Goal: Transaction & Acquisition: Purchase product/service

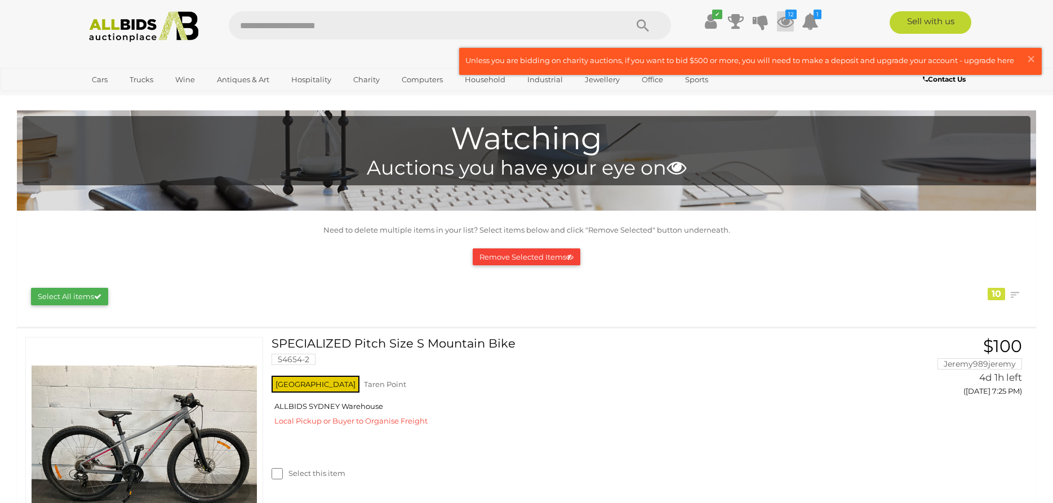
click at [785, 24] on icon at bounding box center [785, 21] width 17 height 20
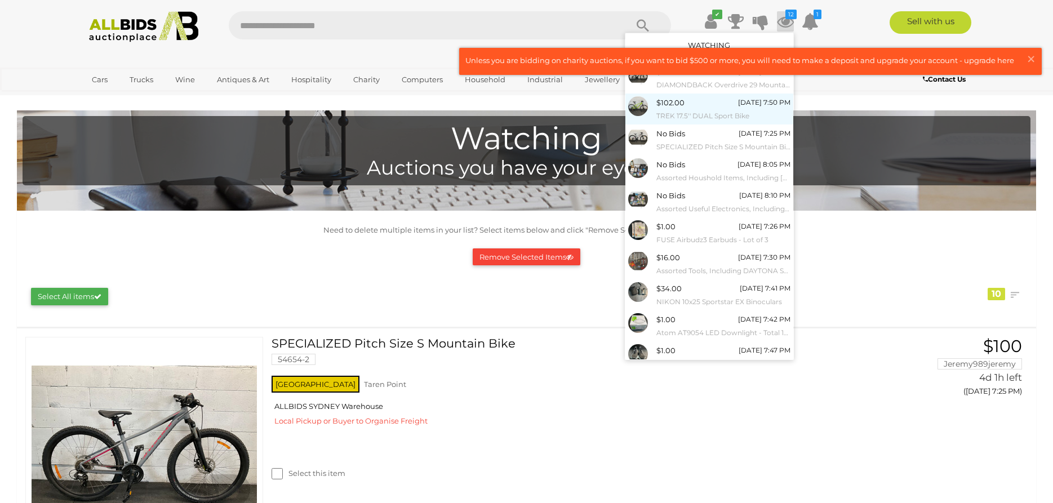
scroll to position [33, 0]
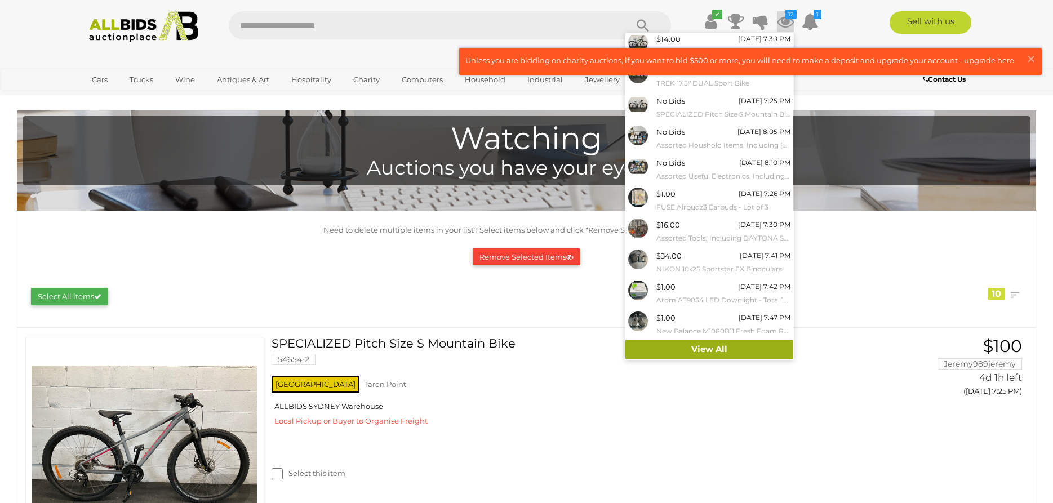
click at [718, 353] on link "View All" at bounding box center [709, 350] width 168 height 20
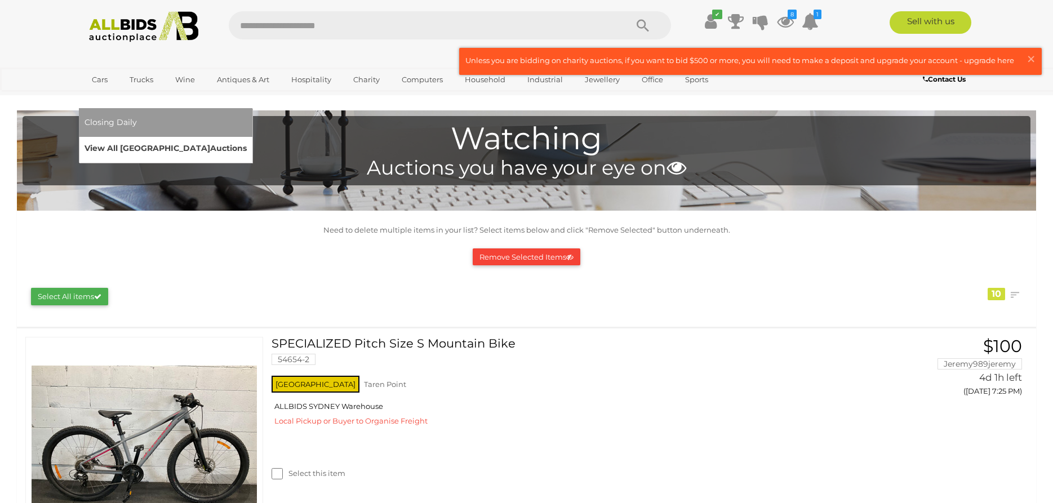
click at [247, 140] on link "View All Sydney Auctions" at bounding box center [165, 148] width 162 height 17
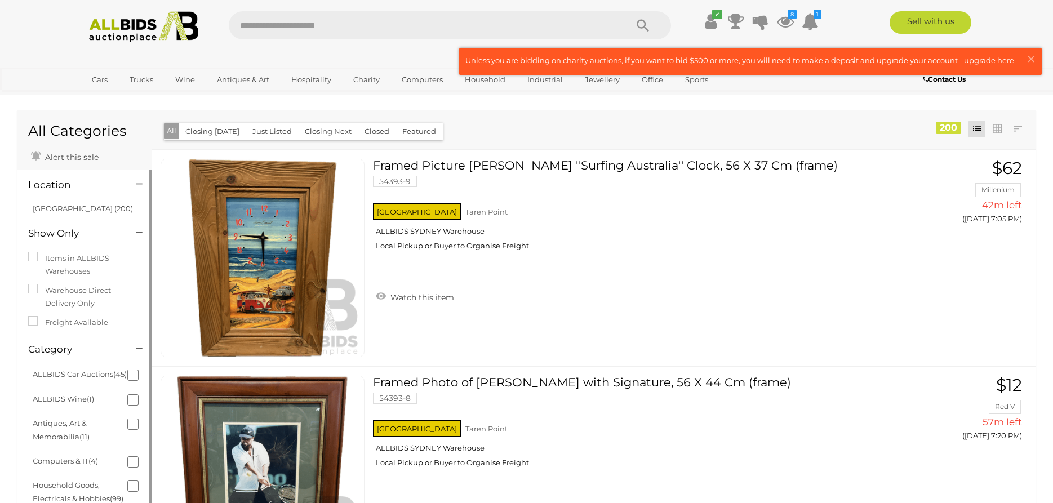
click at [65, 209] on link "[GEOGRAPHIC_DATA] (200)" at bounding box center [83, 208] width 100 height 9
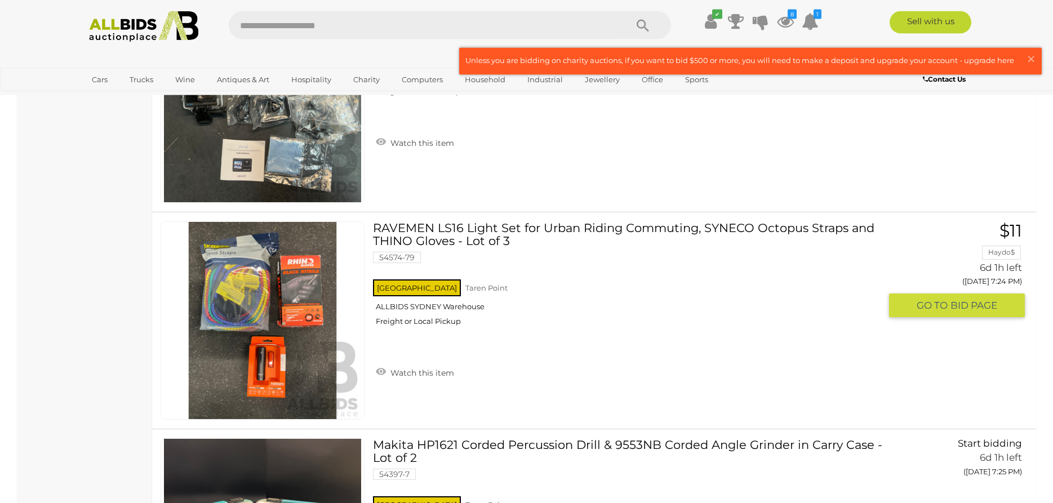
scroll to position [18973, 0]
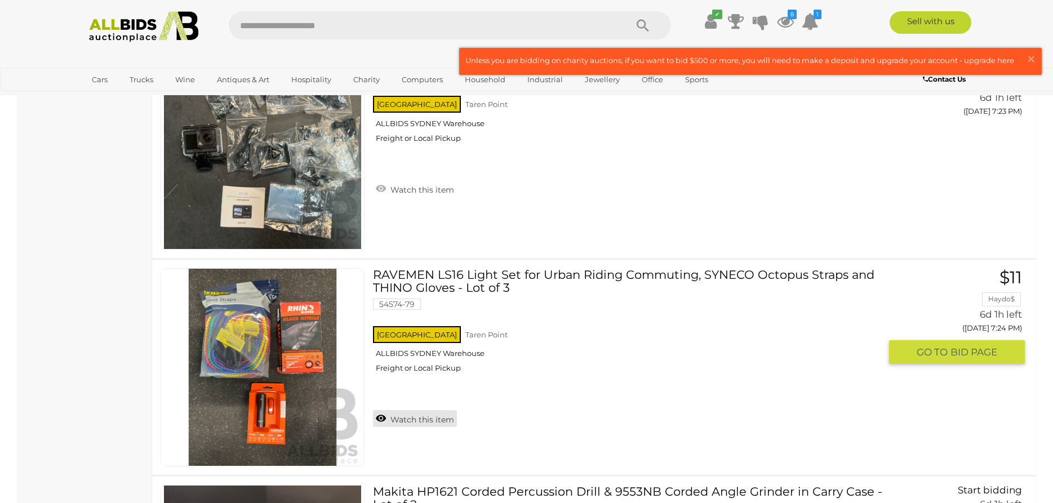
click at [395, 420] on link "Watch this item" at bounding box center [415, 418] width 84 height 17
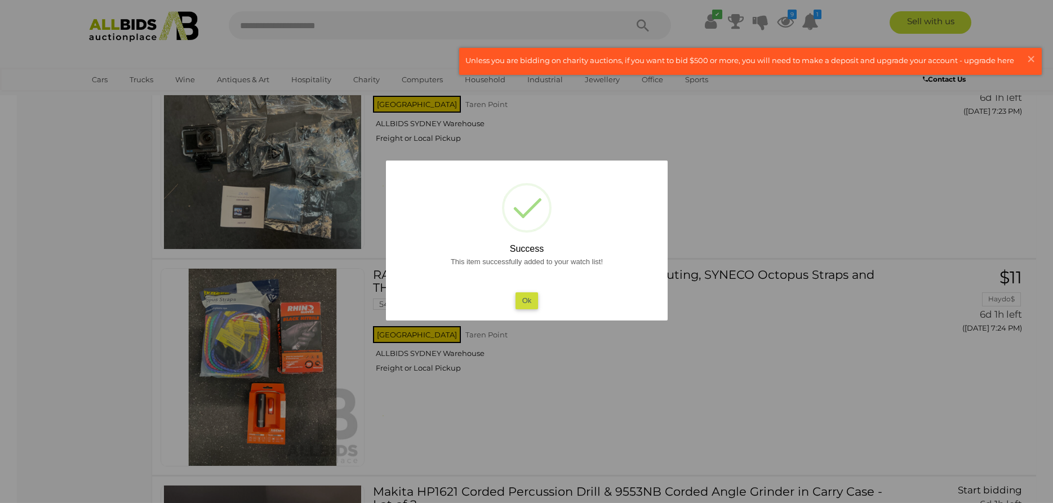
scroll to position [19361, 0]
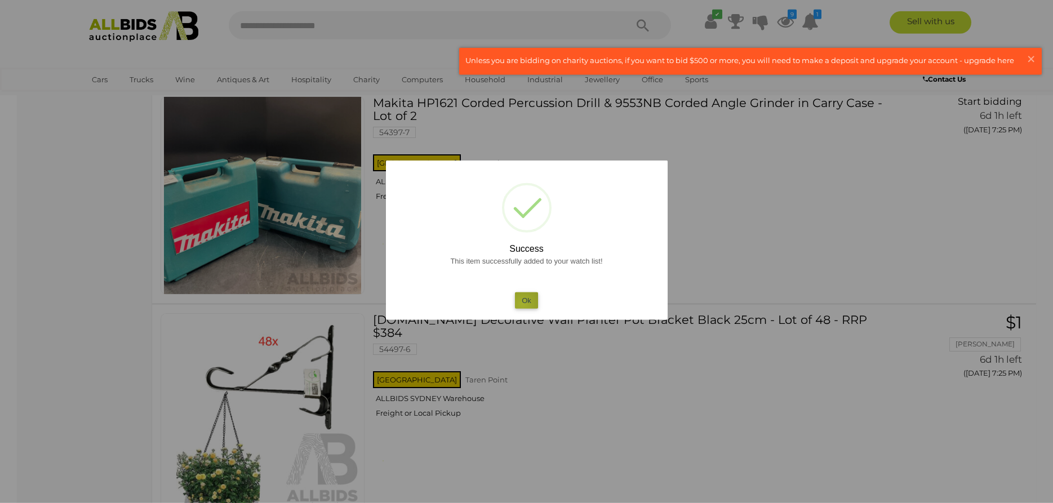
click at [522, 304] on button "Ok" at bounding box center [526, 300] width 23 height 16
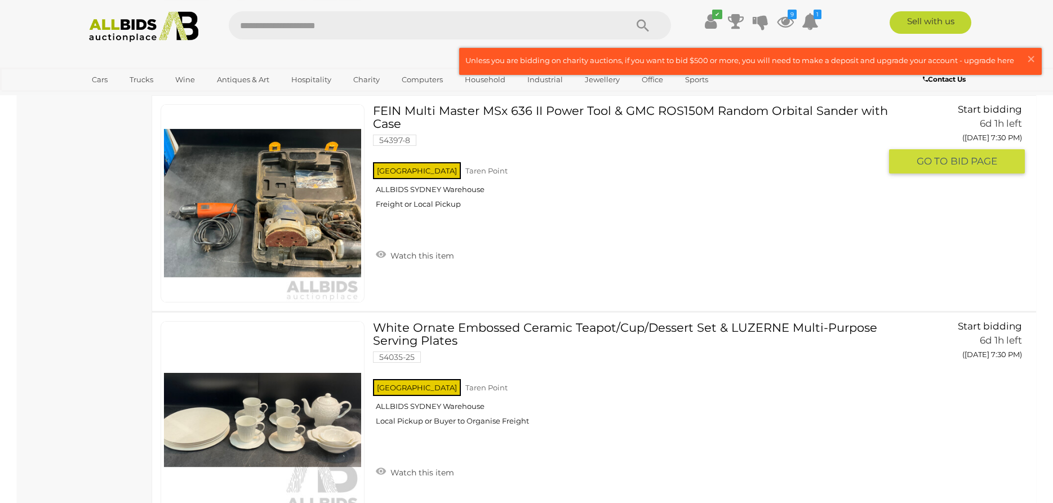
scroll to position [21694, 0]
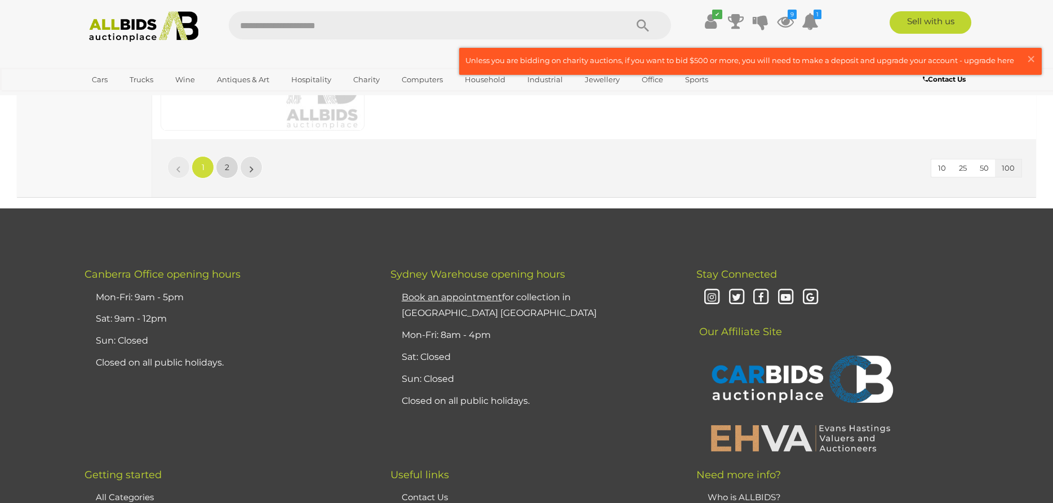
click at [225, 163] on link "2" at bounding box center [227, 167] width 23 height 23
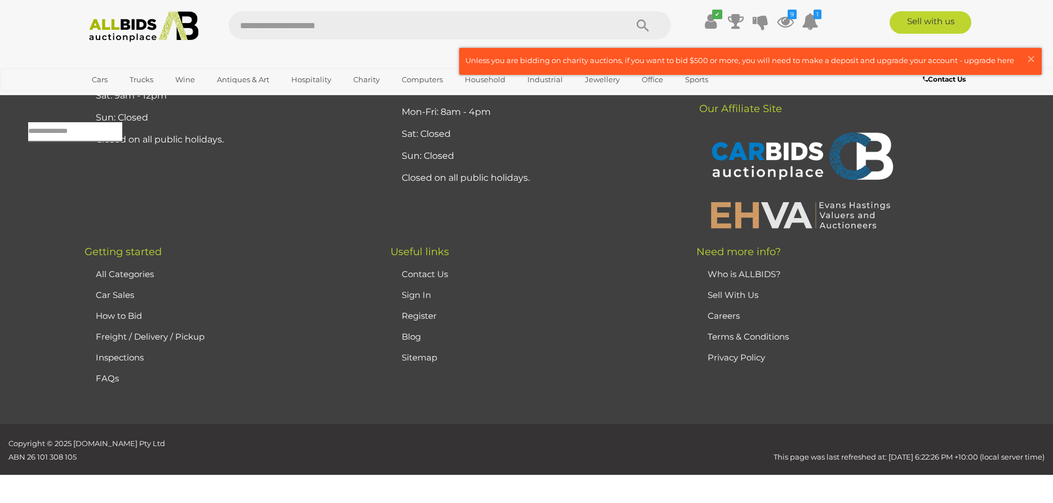
scroll to position [36, 0]
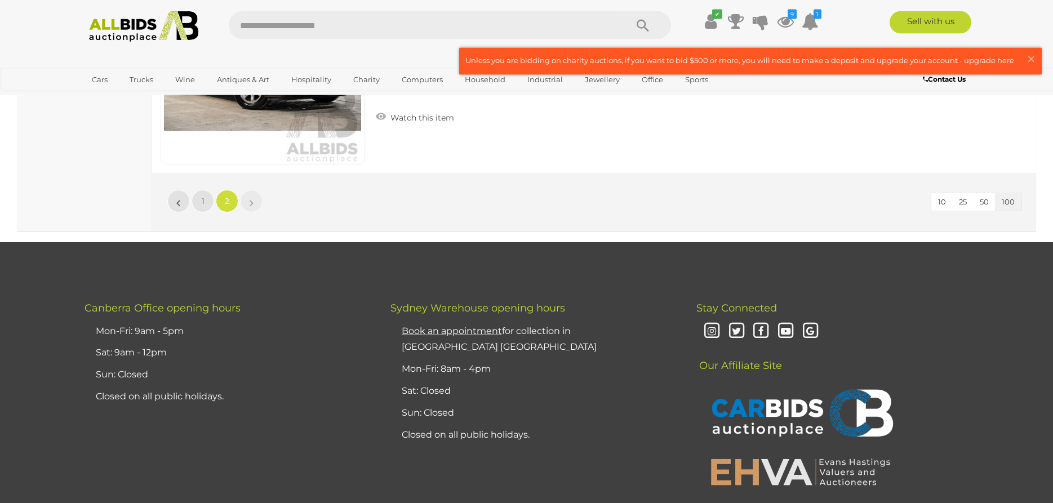
scroll to position [21870, 0]
